Goal: Find specific page/section: Find specific page/section

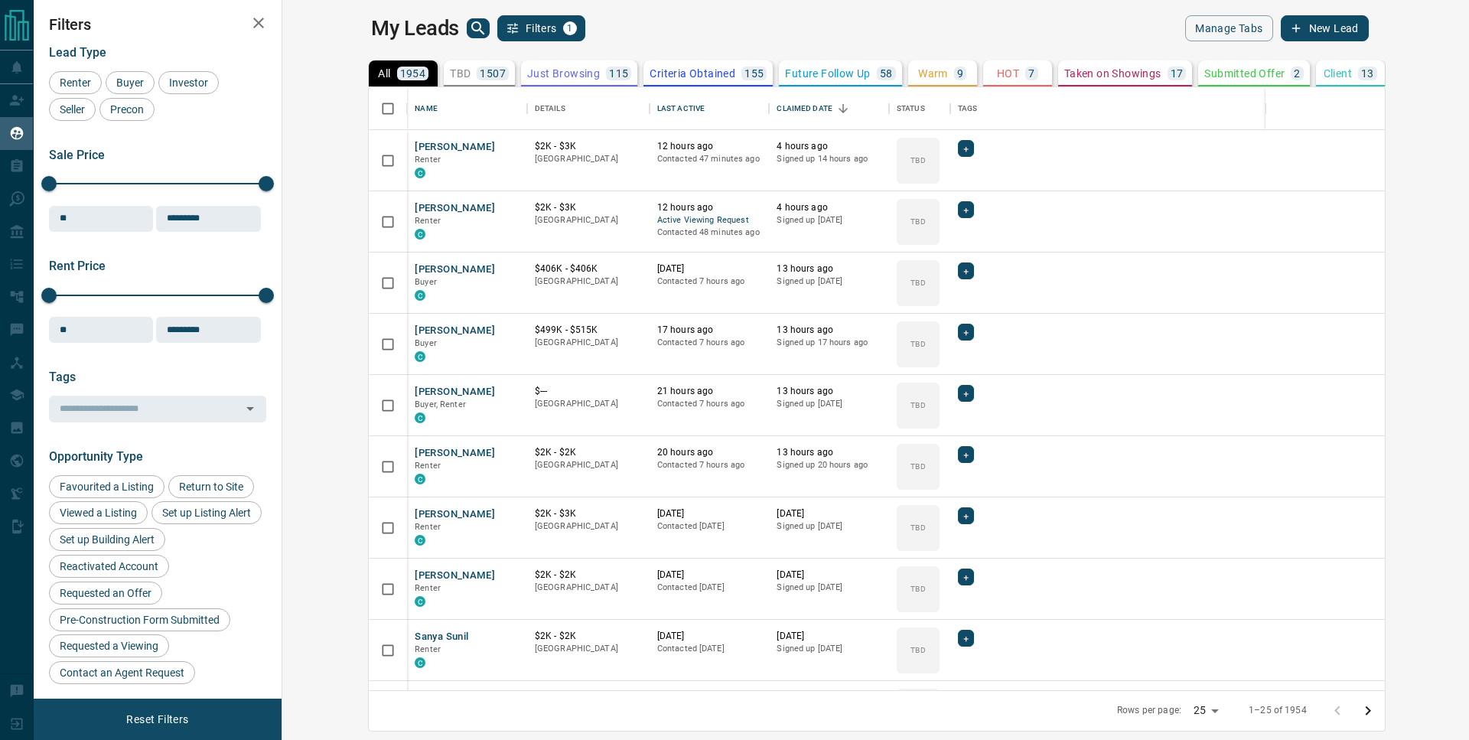
scroll to position [591, 1168]
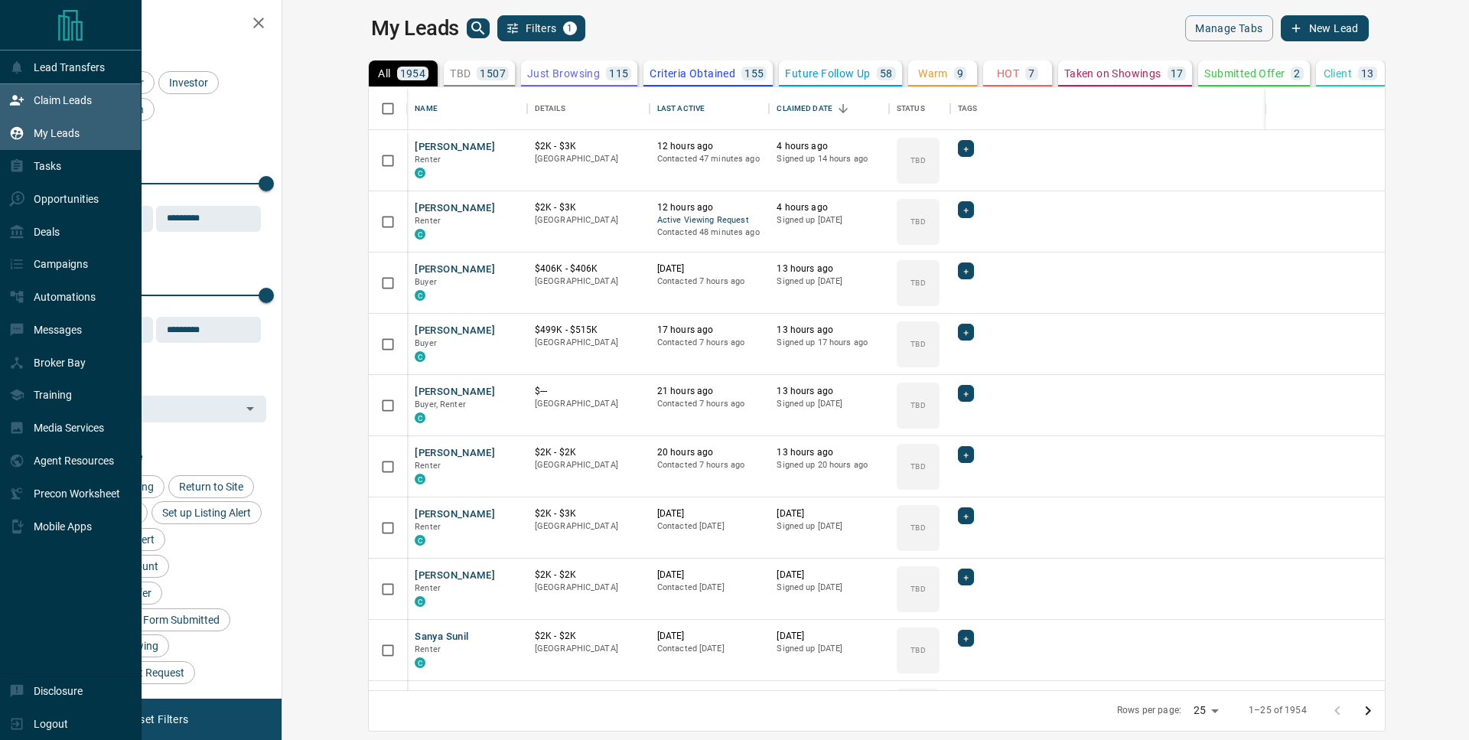
click at [18, 105] on icon at bounding box center [17, 101] width 14 height 10
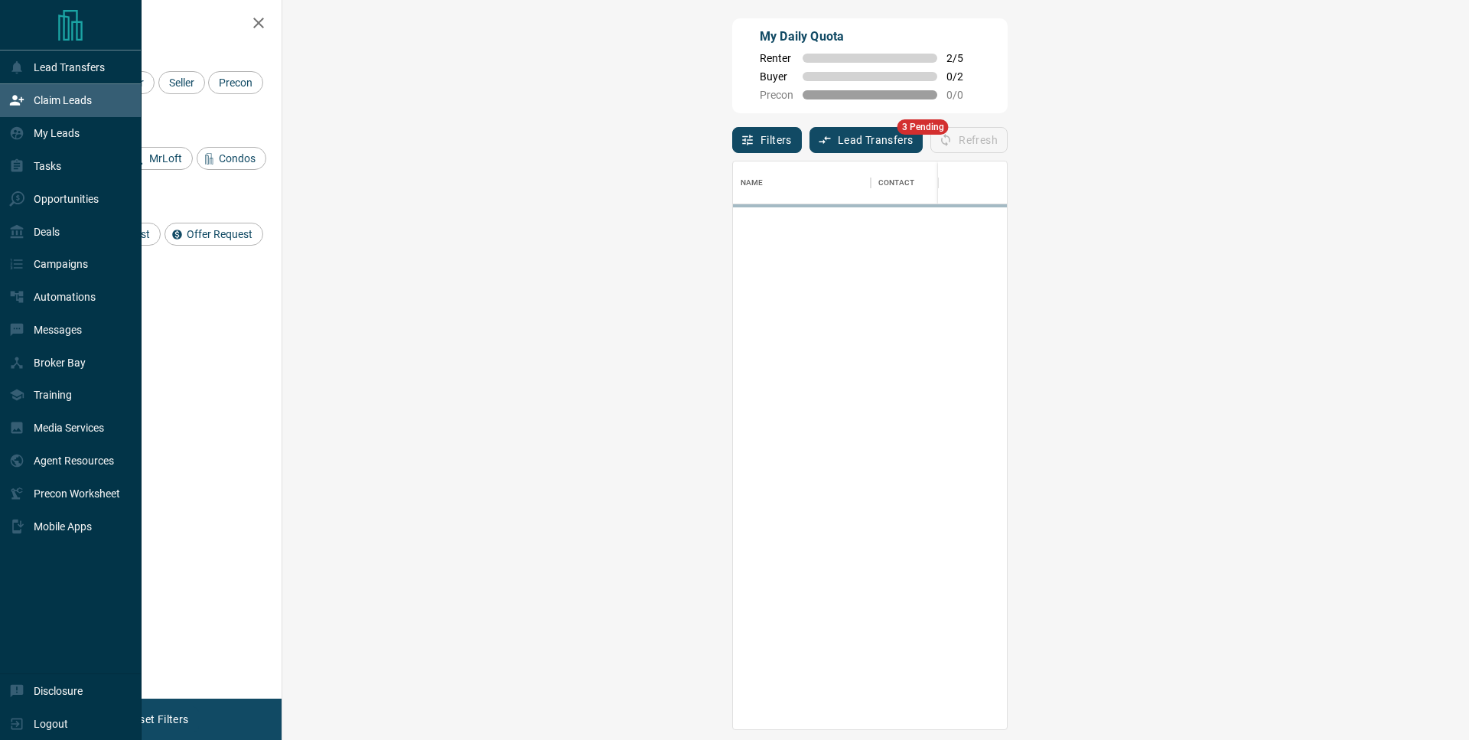
scroll to position [555, 1142]
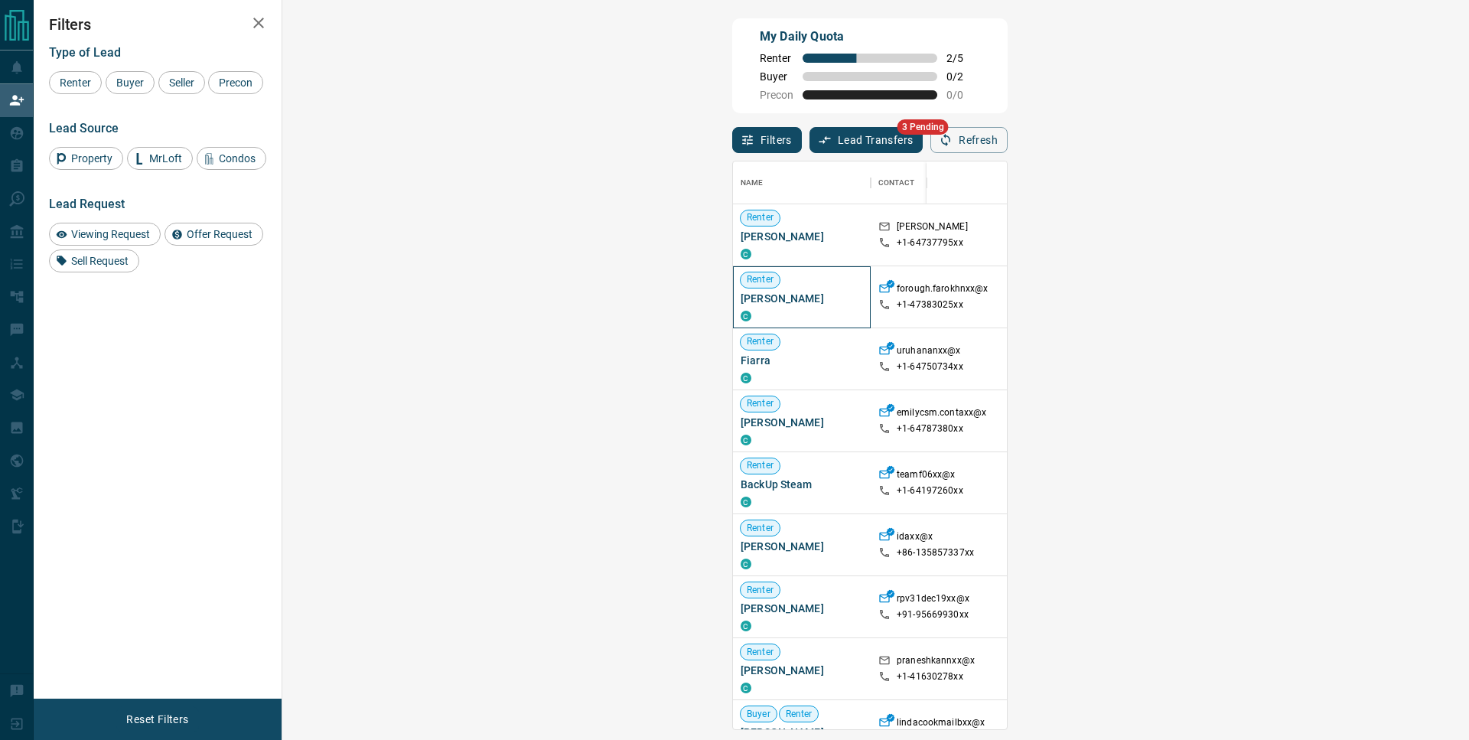
click at [741, 299] on span "[PERSON_NAME]" at bounding box center [802, 298] width 122 height 15
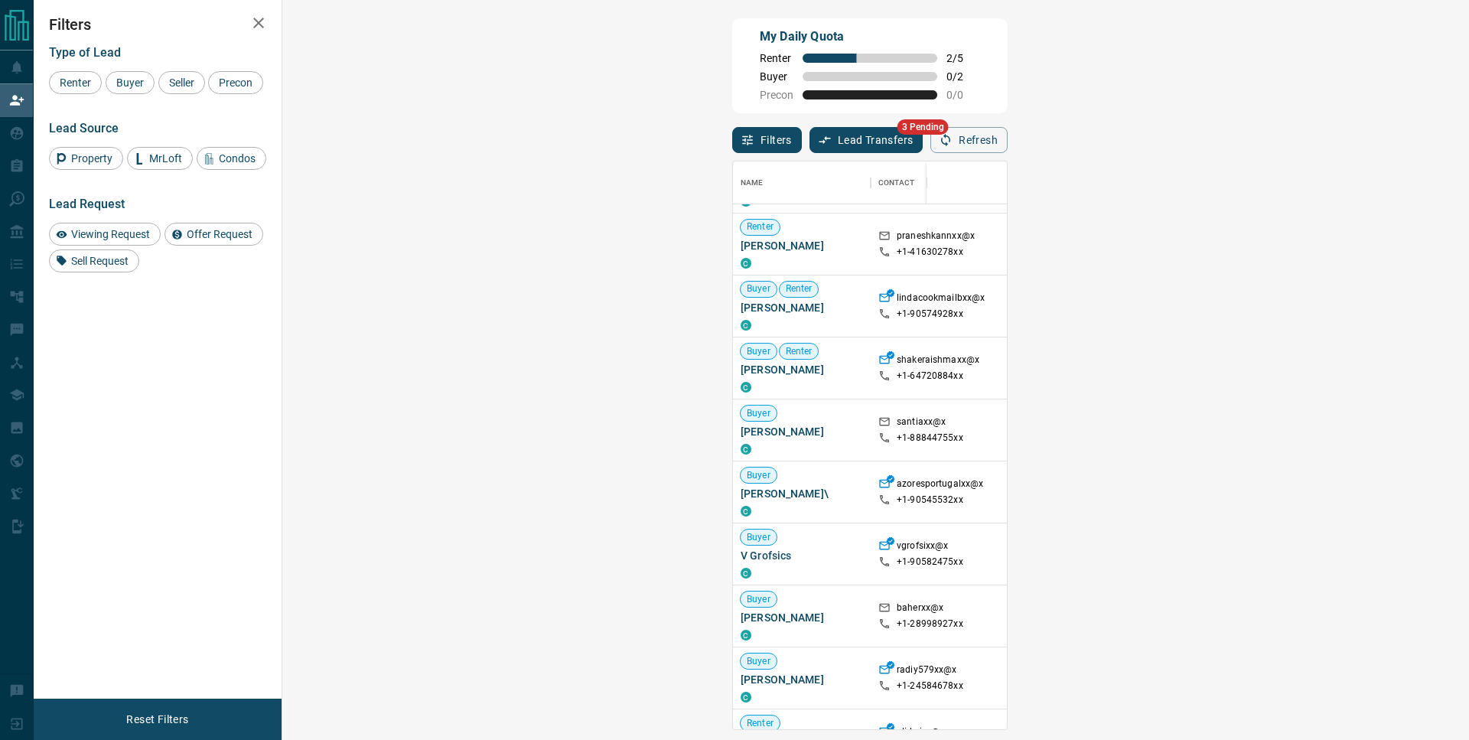
scroll to position [436, 0]
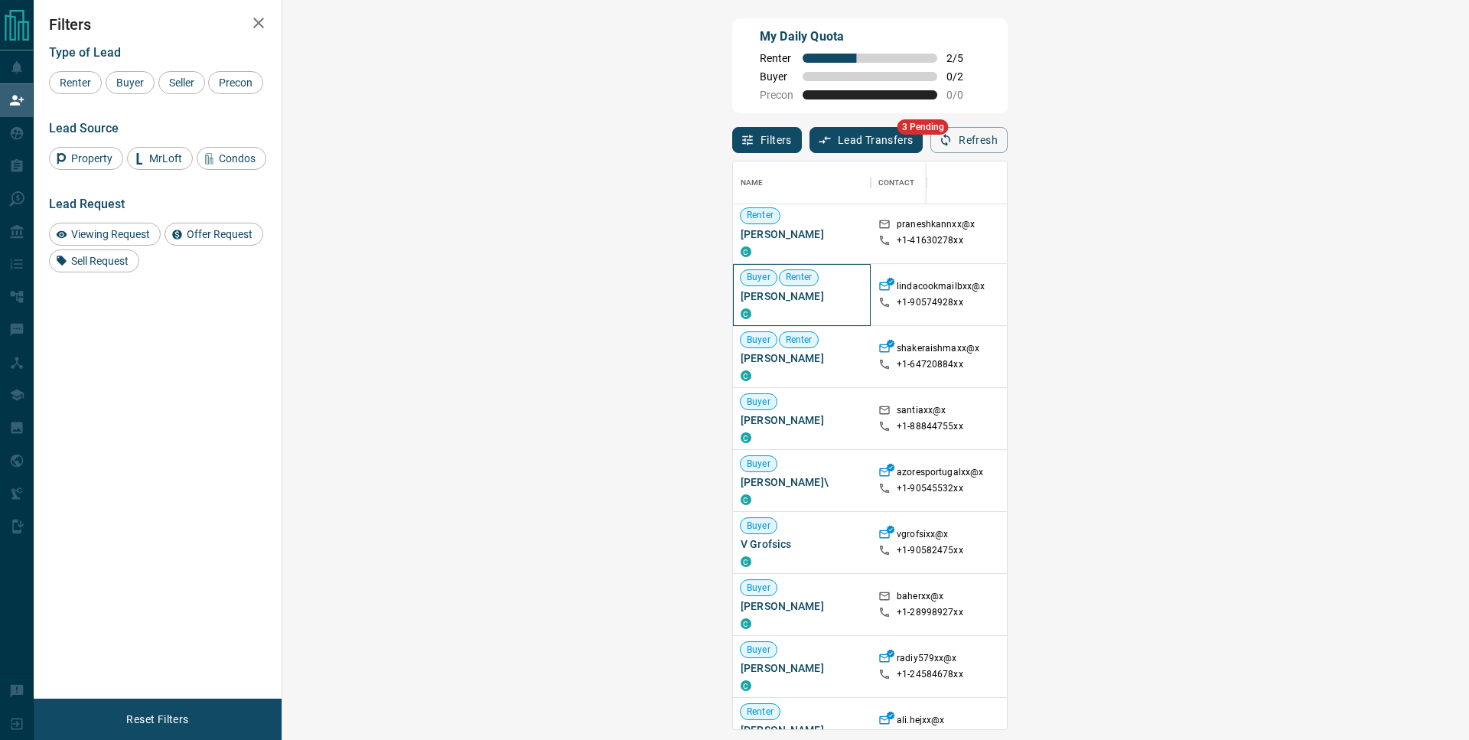
click at [741, 307] on div "Buyer Renter [PERSON_NAME] C" at bounding box center [802, 294] width 122 height 49
click at [741, 304] on span "[PERSON_NAME]" at bounding box center [802, 295] width 122 height 15
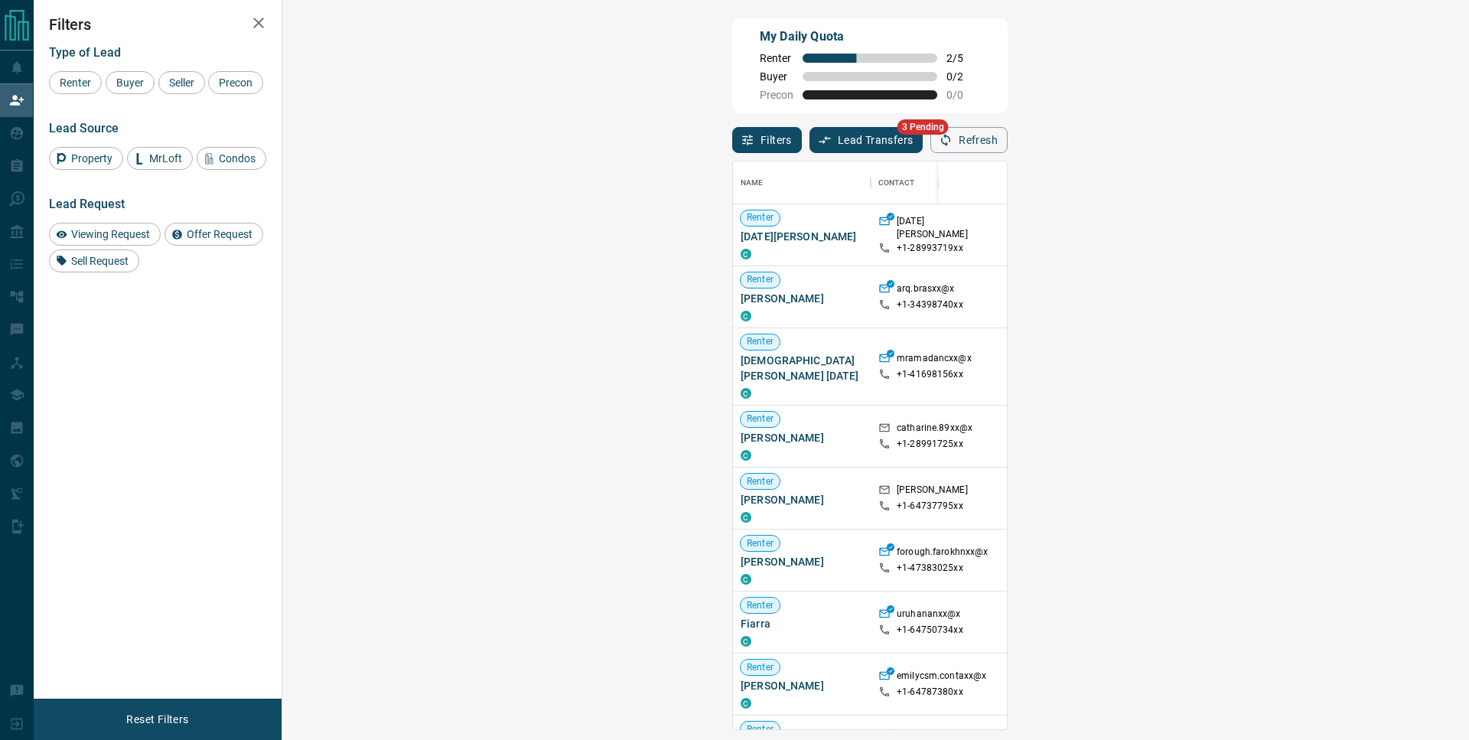
scroll to position [12, 12]
click at [1169, 406] on div "[GEOGRAPHIC_DATA]" at bounding box center [1230, 436] width 122 height 61
click at [993, 406] on div at bounding box center [1035, 437] width 84 height 62
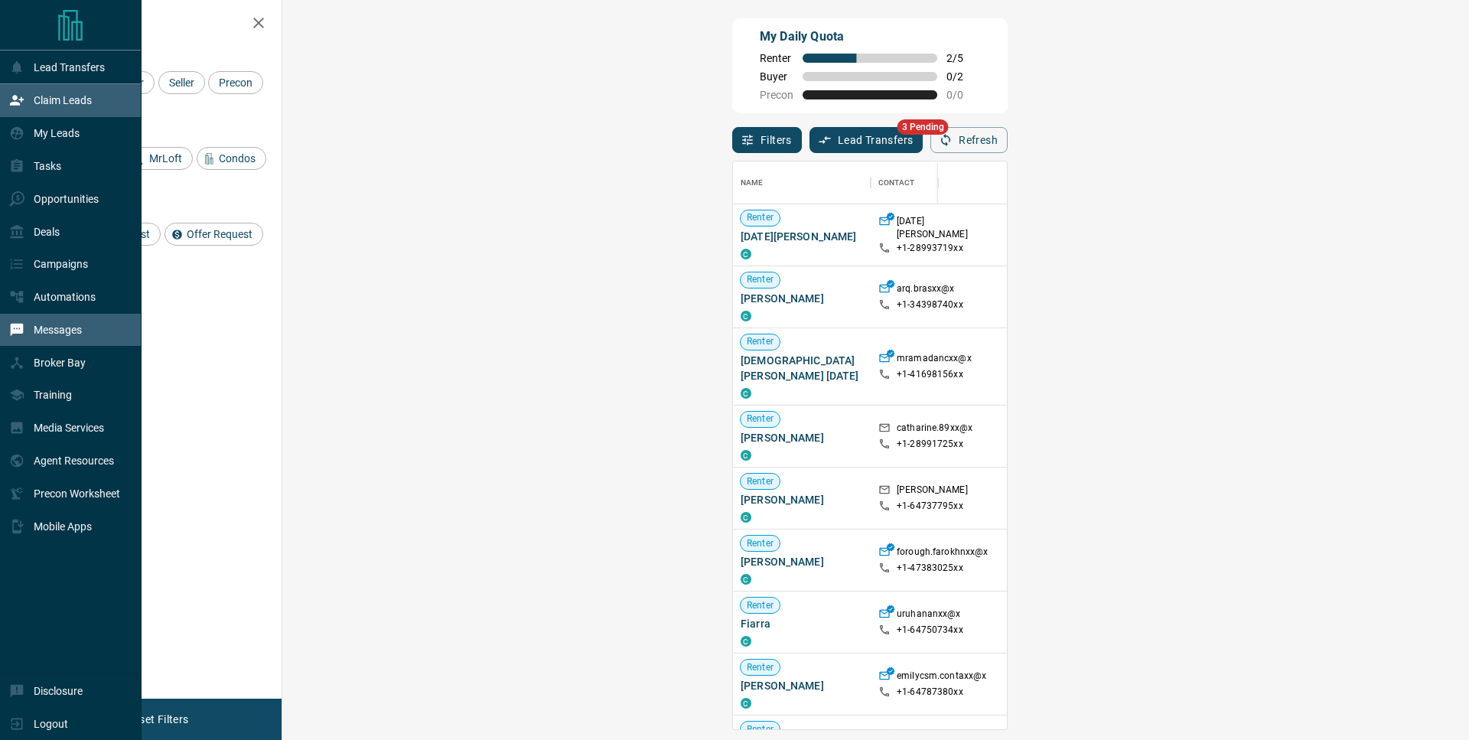
click at [7, 346] on div "Messages" at bounding box center [71, 330] width 142 height 33
click at [5, 340] on div "Messages" at bounding box center [71, 330] width 142 height 33
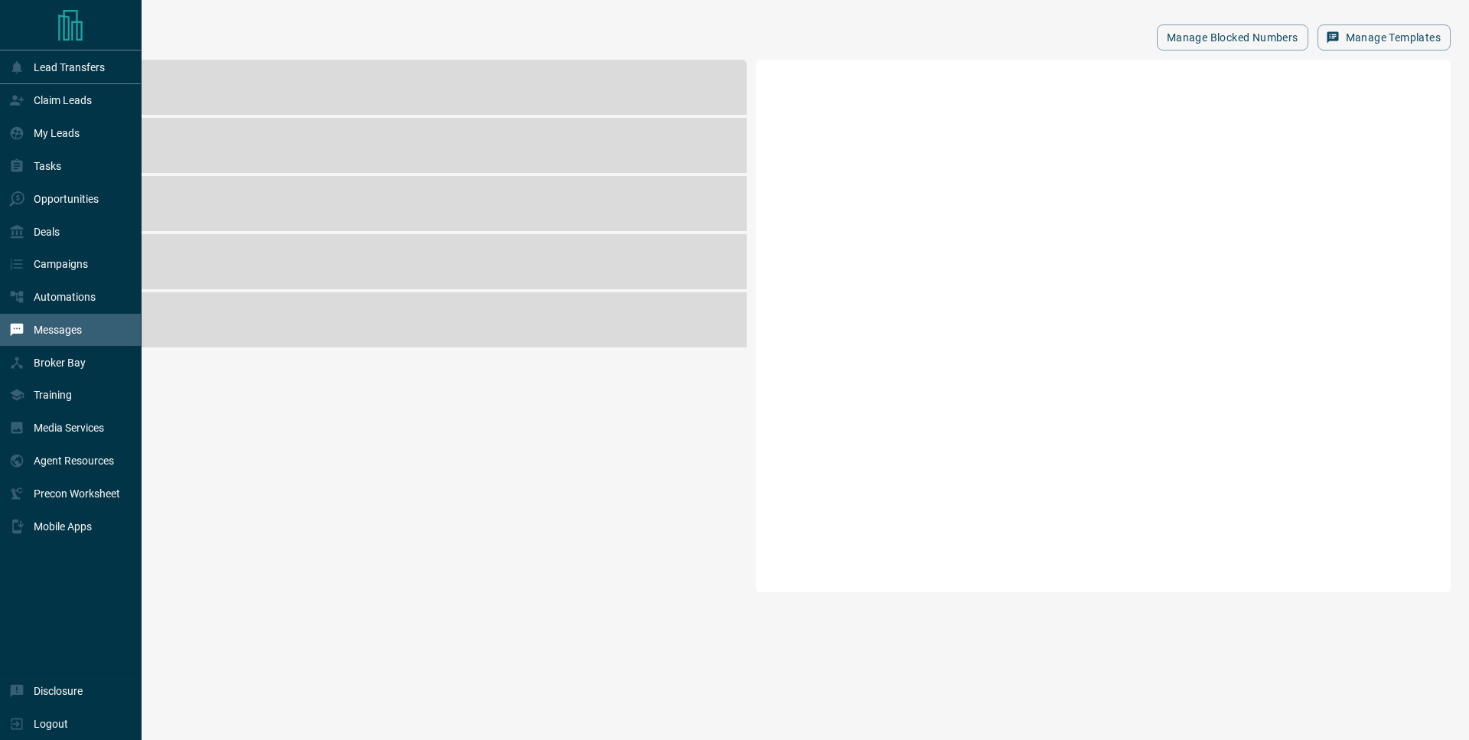
click at [5, 340] on div "Messages" at bounding box center [71, 330] width 142 height 33
